Goal: Information Seeking & Learning: Learn about a topic

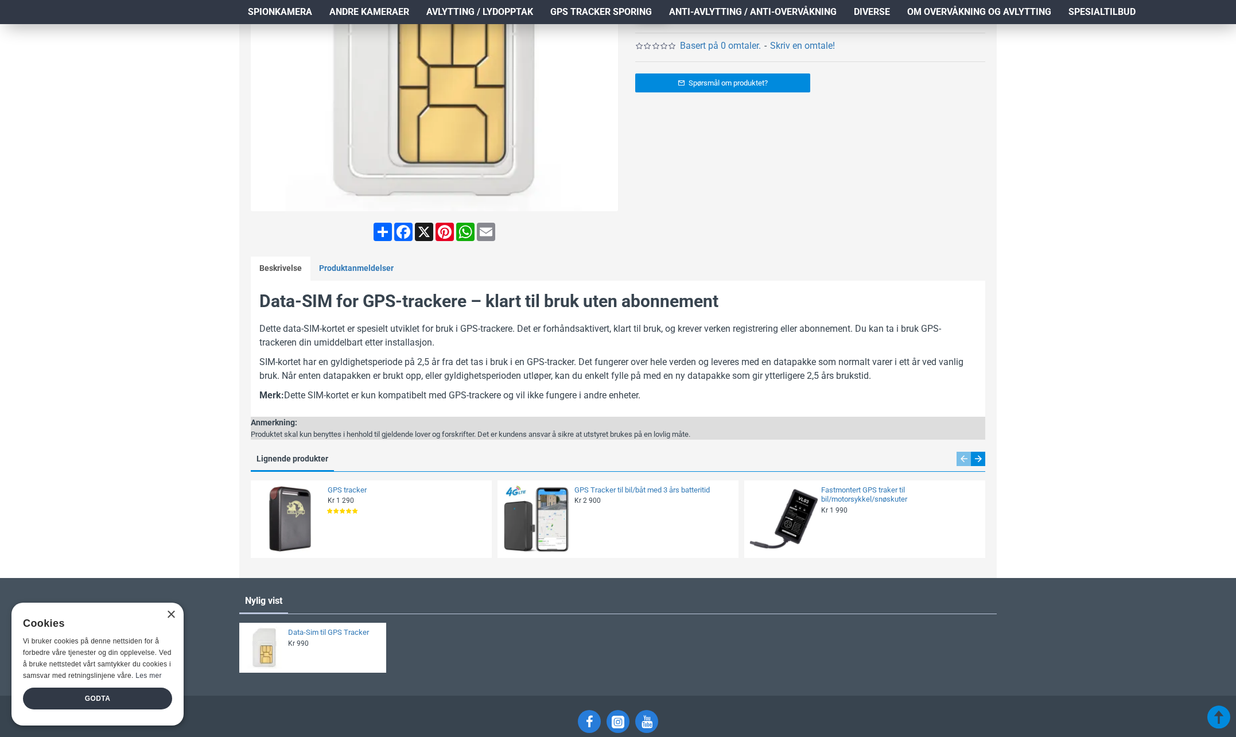
scroll to position [350, 0]
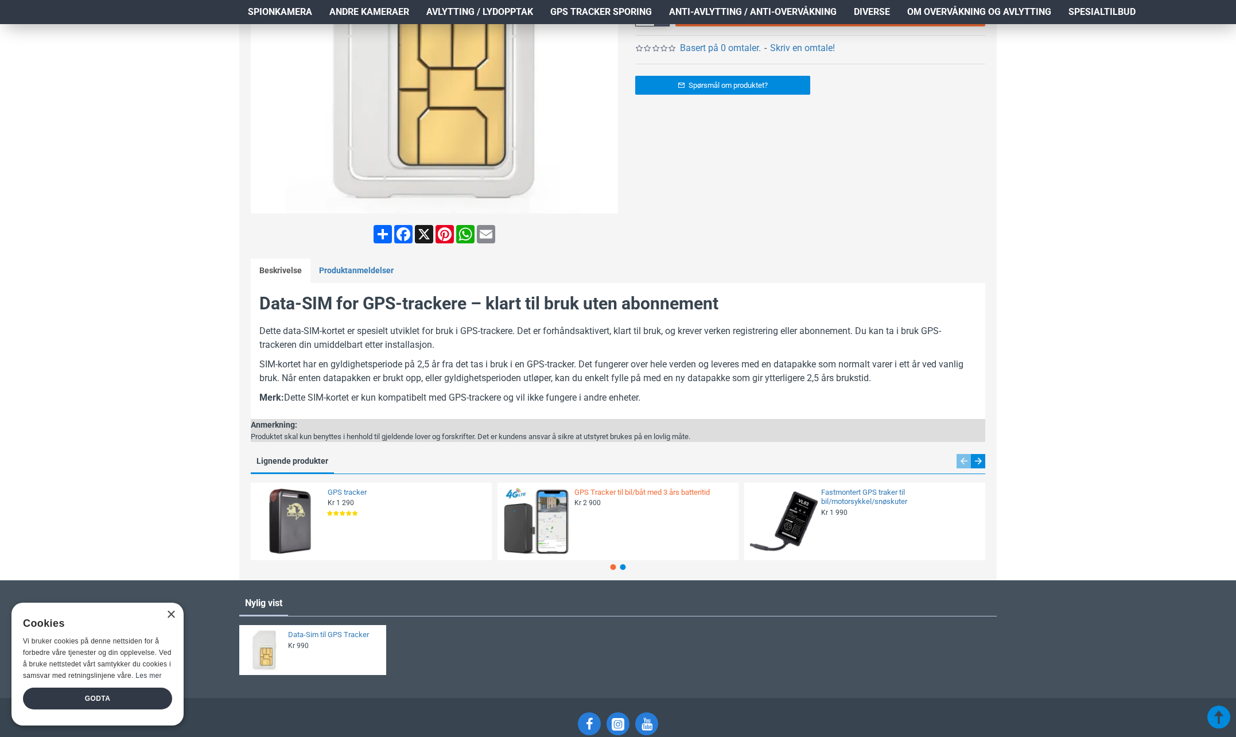
click at [612, 490] on link "GPS Tracker til bil/båt med 3 års batteritid" at bounding box center [652, 493] width 157 height 10
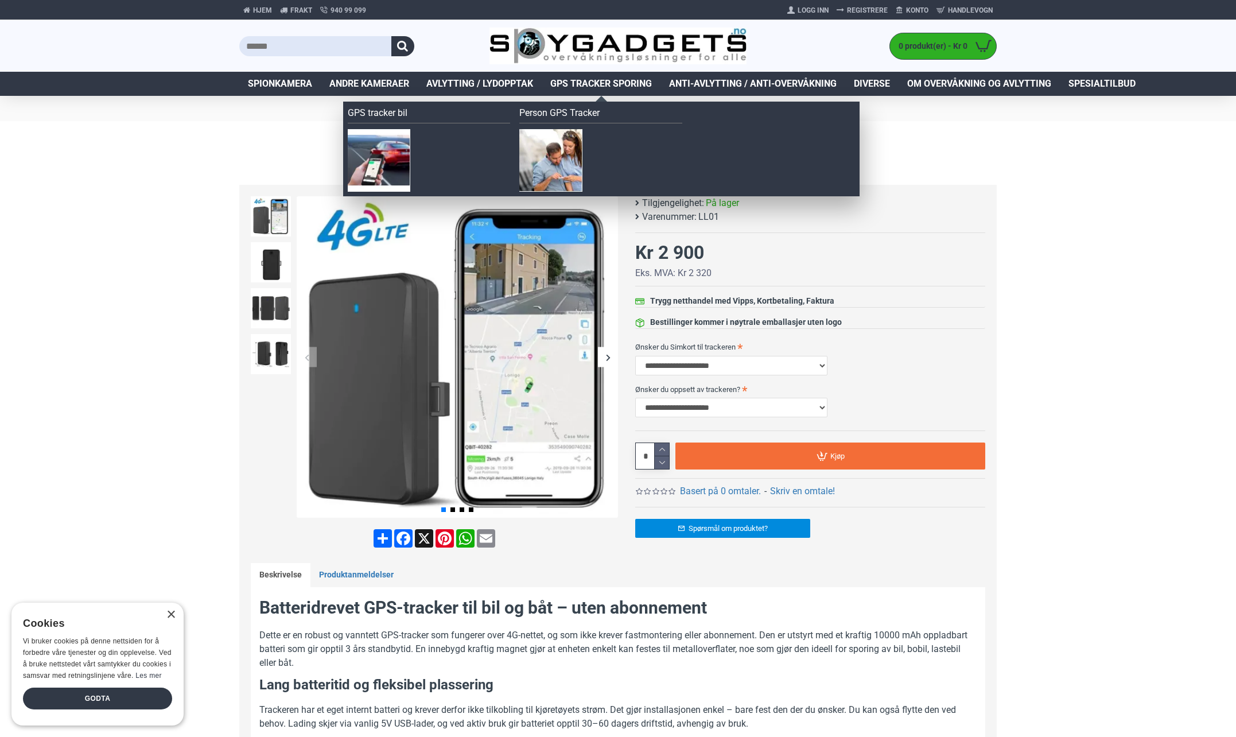
click at [597, 83] on span "GPS Tracker Sporing" at bounding box center [601, 84] width 102 height 14
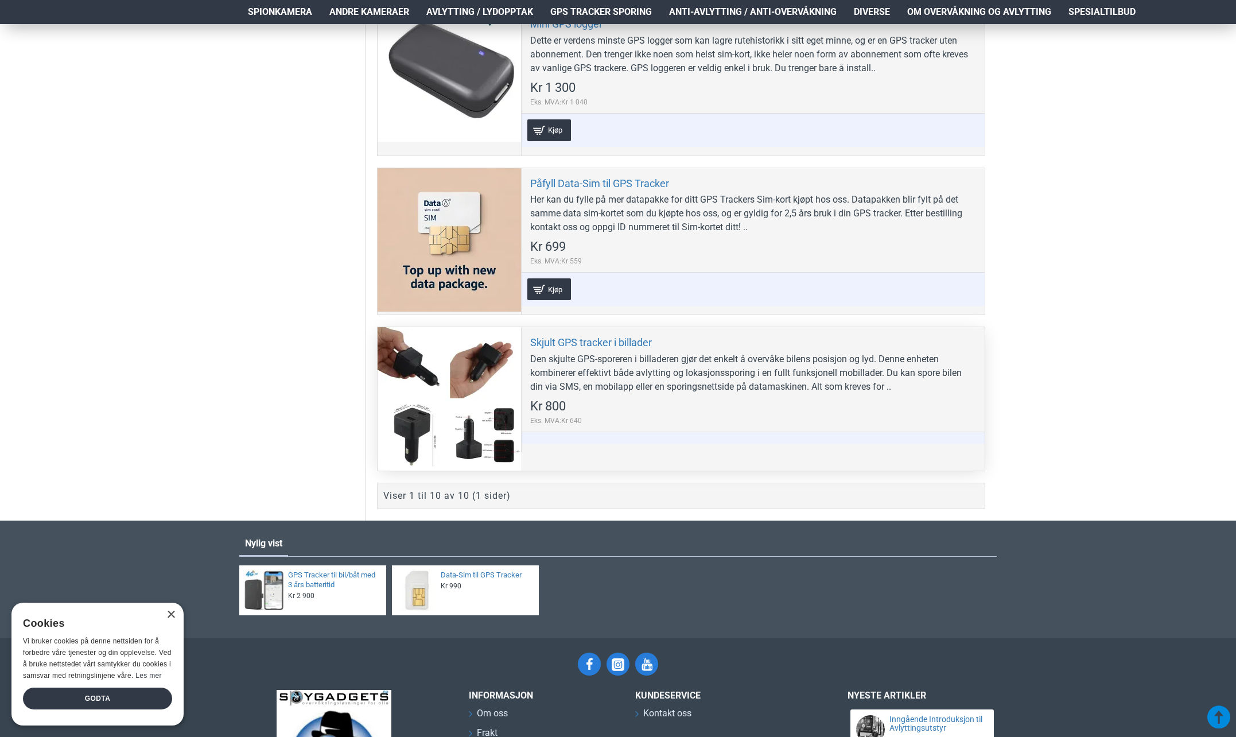
scroll to position [1549, 0]
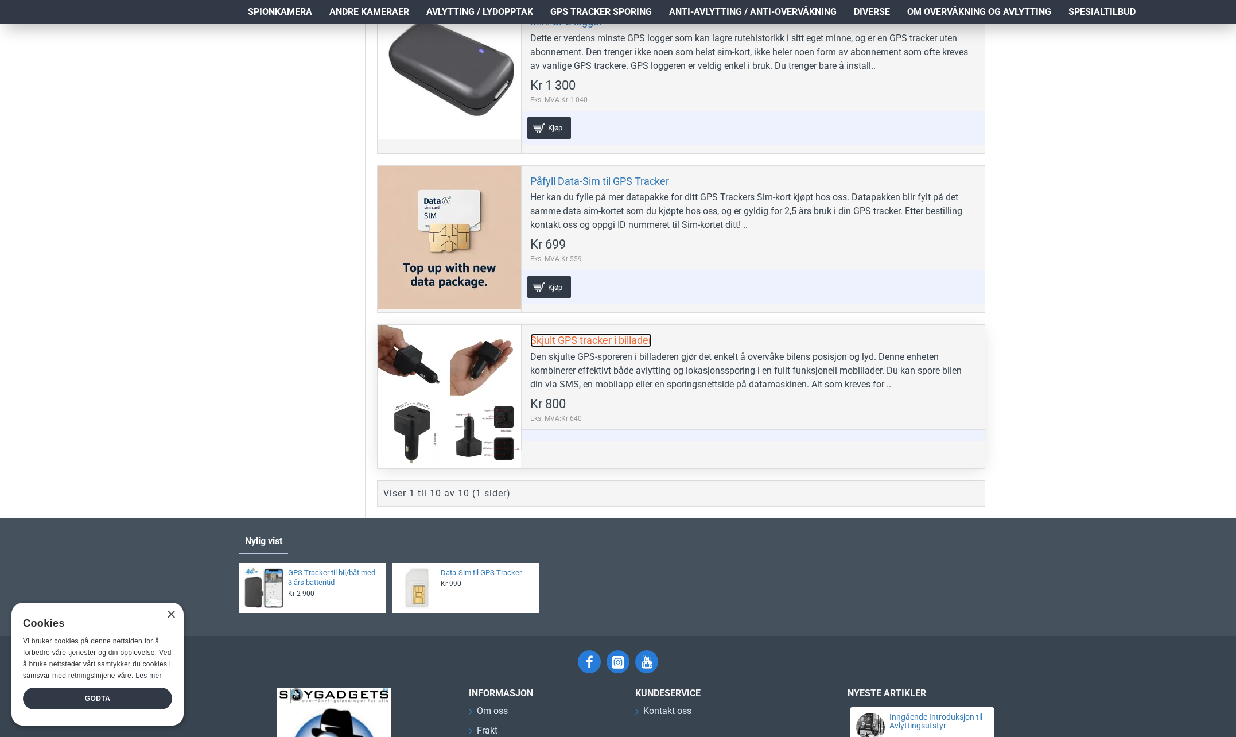
click at [604, 340] on link "Skjult GPS tracker i billader" at bounding box center [591, 339] width 122 height 13
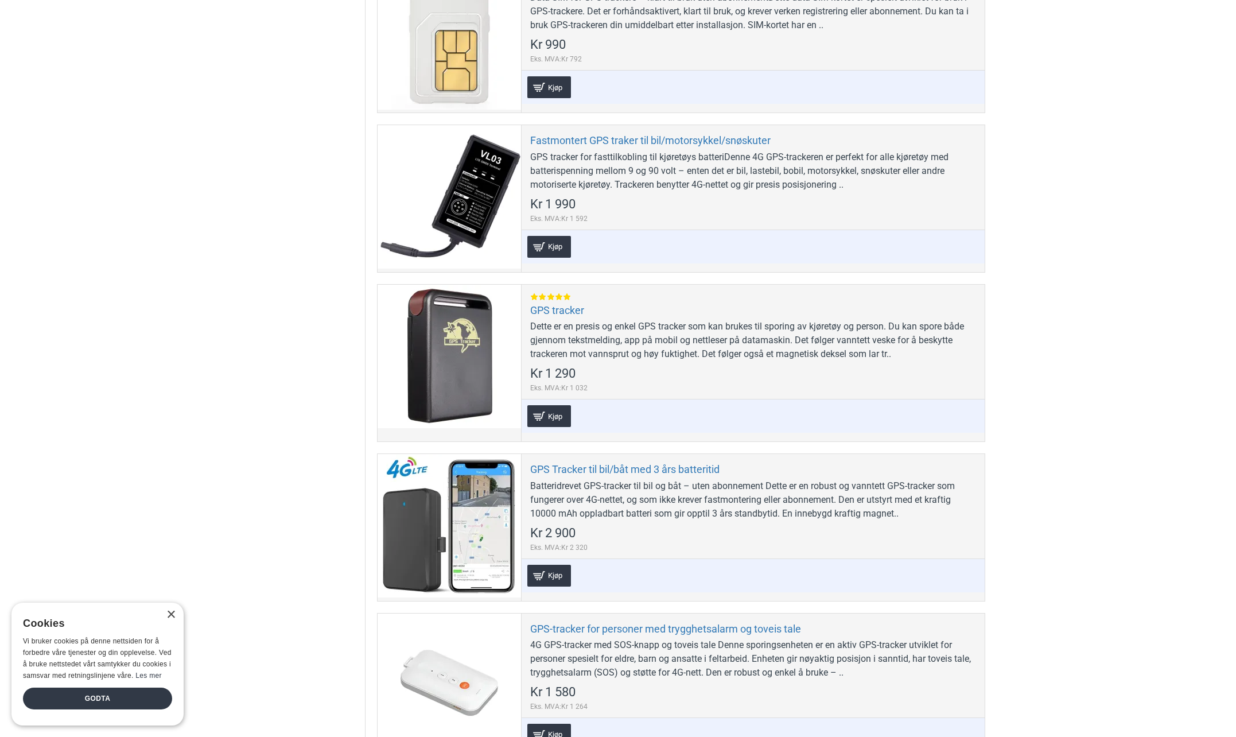
scroll to position [0, 0]
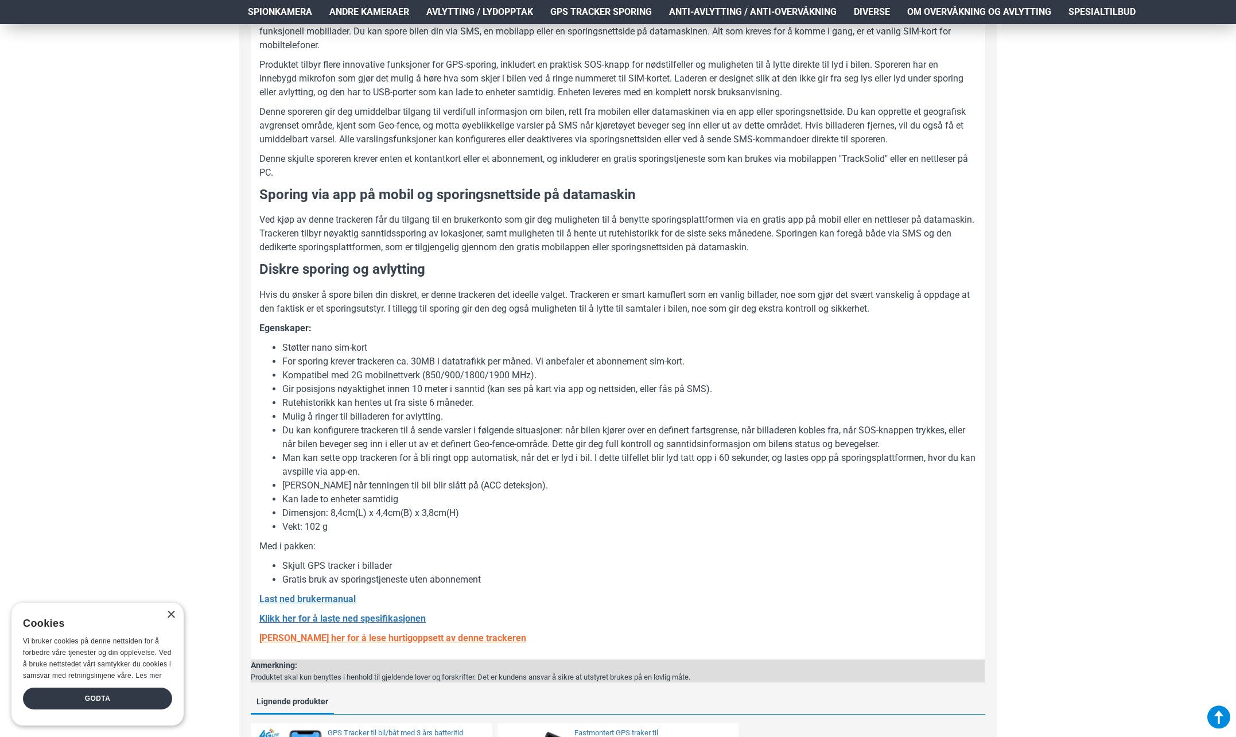
scroll to position [631, 0]
